Goal: Task Accomplishment & Management: Manage account settings

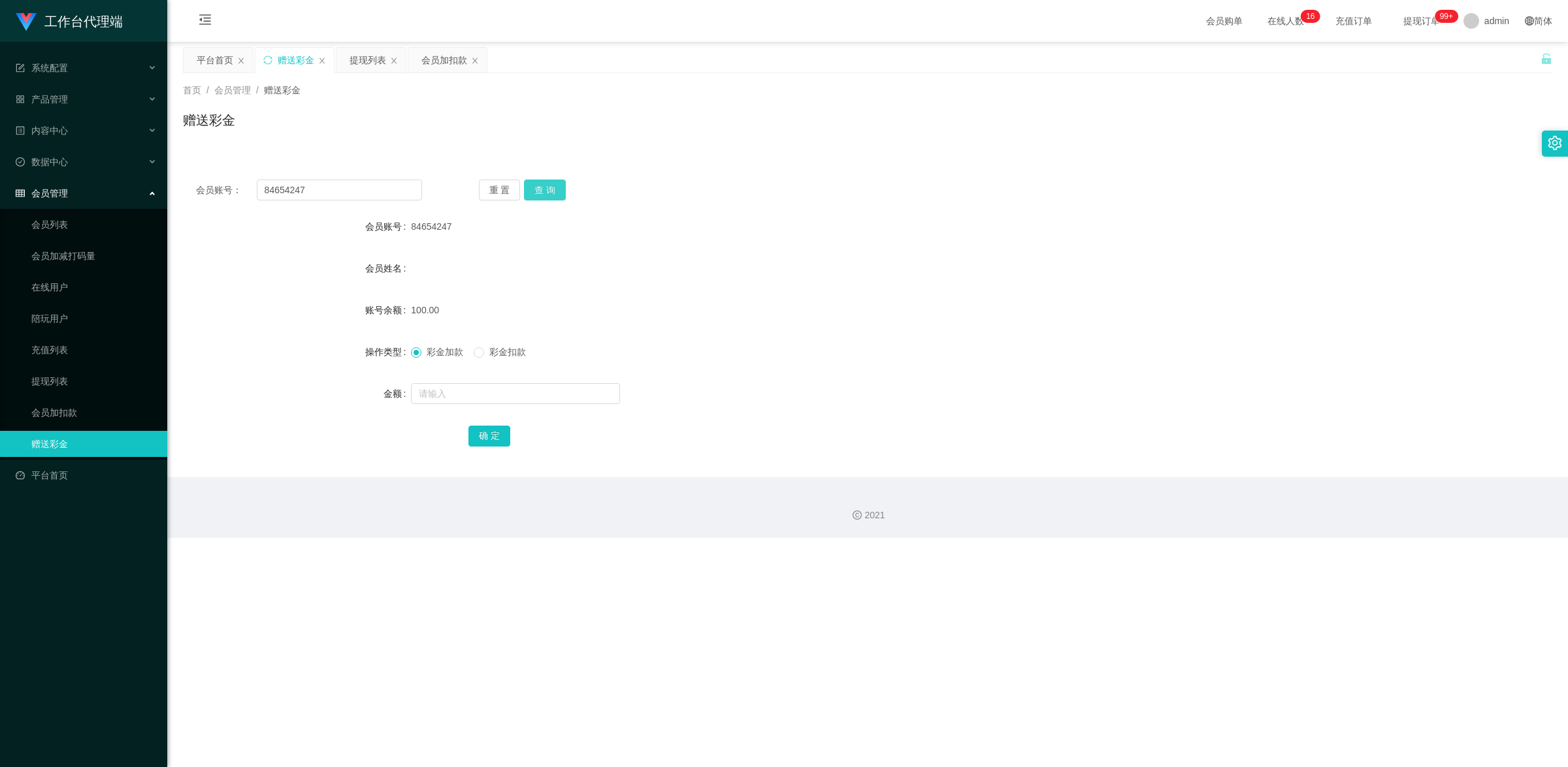
click at [533, 187] on button "查 询" at bounding box center [545, 190] width 42 height 21
drag, startPoint x: 342, startPoint y: 186, endPoint x: 115, endPoint y: 177, distance: 227.2
click at [115, 177] on section "工作台代理端 系统配置 产品管理 内容中心 数据中心 会员管理 会员列表 会员加减打码量 在线用户 陪玩用户 充值列表 提现列表 会员加扣款 赠送彩金 平台首…" at bounding box center [784, 269] width 1568 height 538
paste input "Mandyng1166"
type input "Mandyng1166"
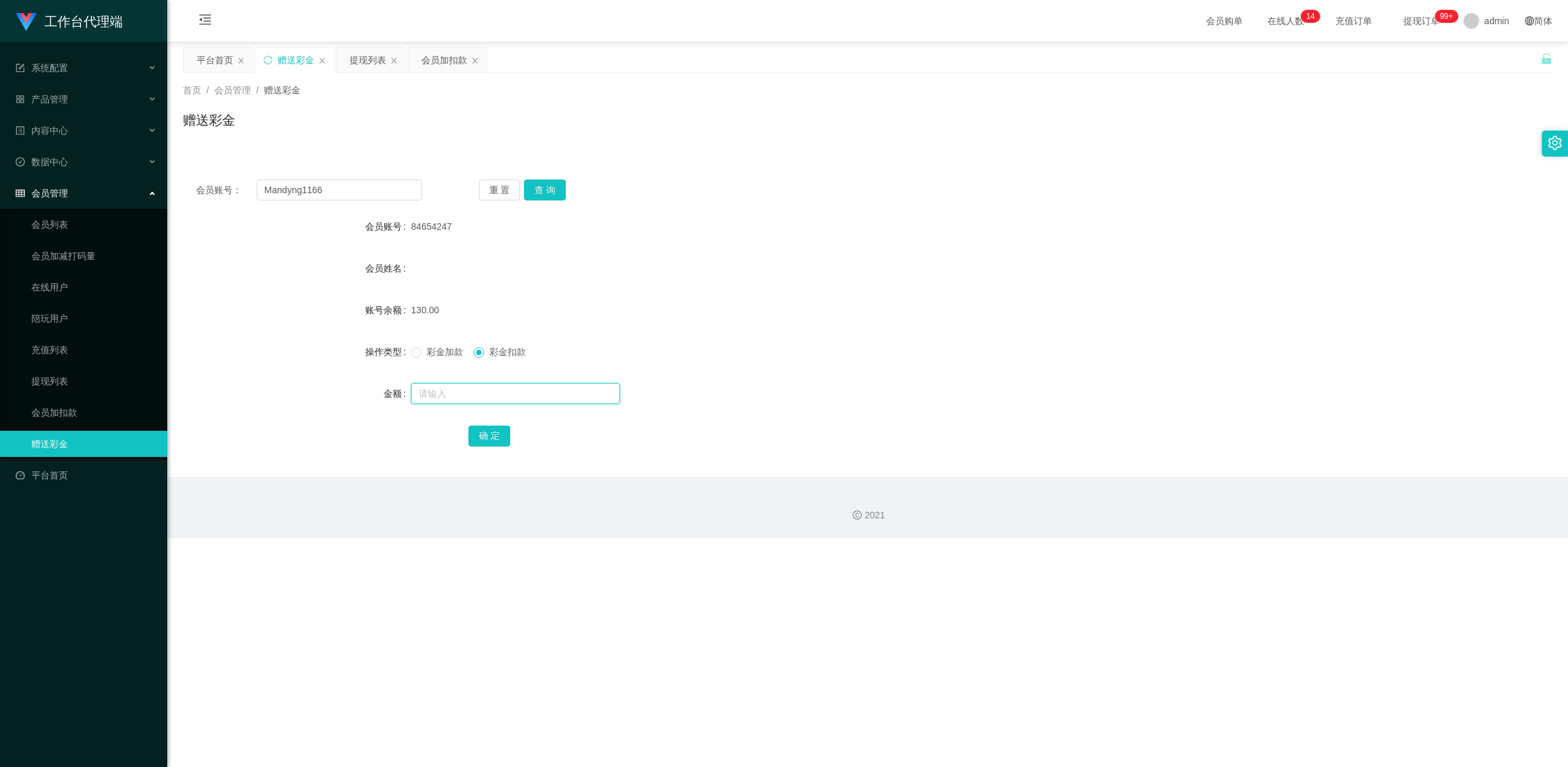
click at [482, 399] on input "text" at bounding box center [515, 394] width 209 height 21
type input "130"
click at [488, 442] on button "确 定" at bounding box center [489, 436] width 42 height 21
click at [540, 198] on button "查 询" at bounding box center [545, 190] width 42 height 21
click at [454, 393] on input "text" at bounding box center [515, 394] width 209 height 21
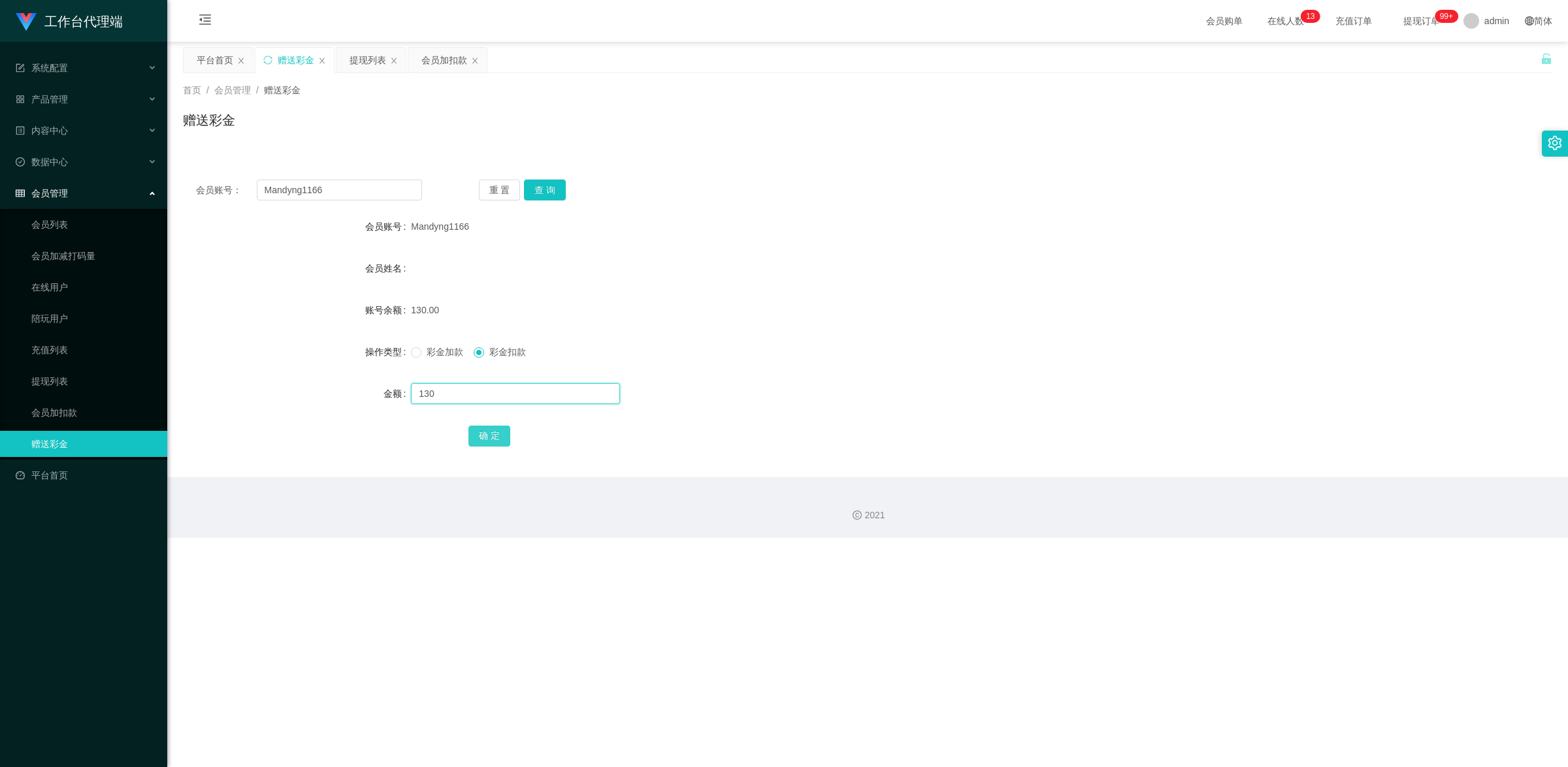
type input "130"
click at [503, 429] on button "确 定" at bounding box center [489, 436] width 42 height 21
